Goal: Obtain resource: Download file/media

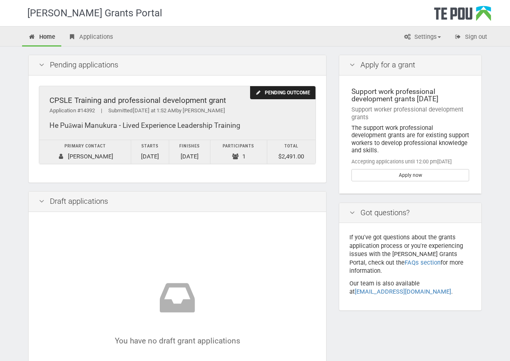
click at [241, 120] on div "CPSLE Training and professional development grant Application #14392 | Submitte…" at bounding box center [177, 113] width 276 height 54
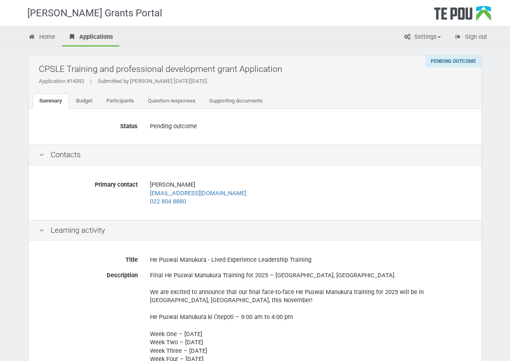
scroll to position [25, 0]
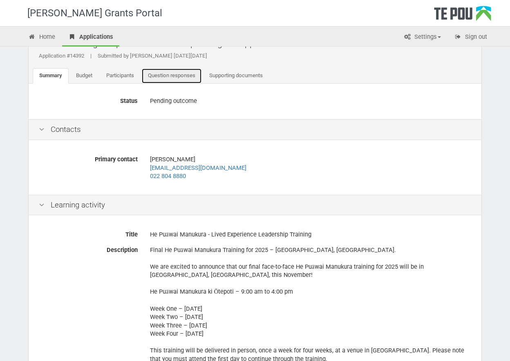
click at [187, 71] on link "Question responses" at bounding box center [171, 76] width 60 height 16
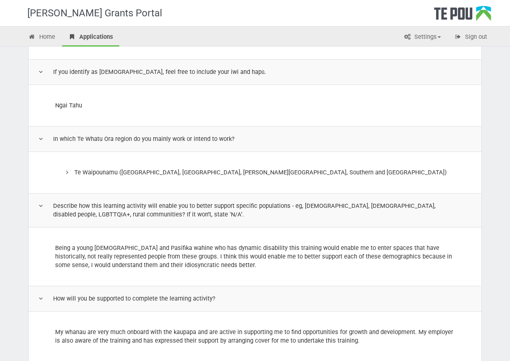
scroll to position [821, 0]
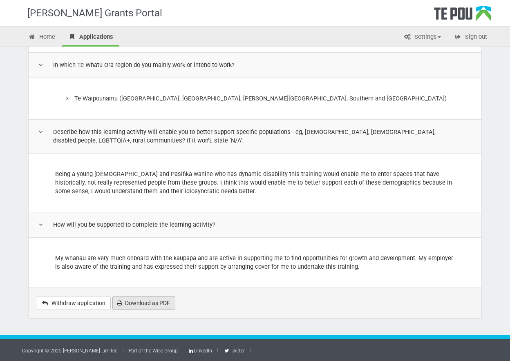
click at [138, 307] on link "Download as PDF" at bounding box center [143, 303] width 63 height 14
